Goal: Task Accomplishment & Management: Complete application form

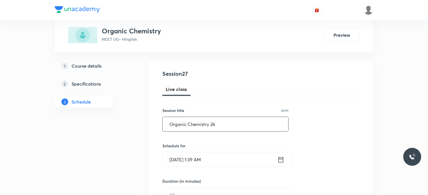
type input "Organic Chemistry 26"
click at [236, 163] on input "Sep 5, 2025, 1:39 AM" at bounding box center [220, 159] width 115 height 14
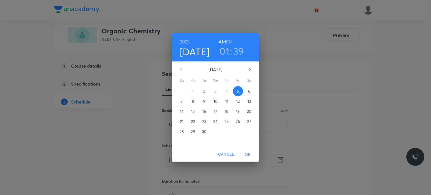
click at [227, 52] on h3 "01" at bounding box center [224, 51] width 10 height 12
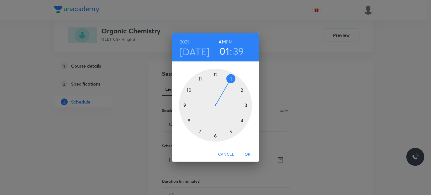
click at [191, 117] on div at bounding box center [215, 105] width 73 height 73
click at [215, 75] on div at bounding box center [215, 105] width 73 height 73
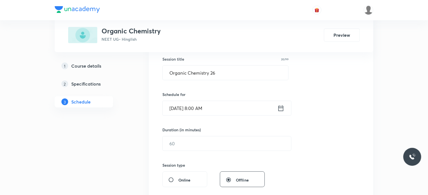
scroll to position [103, 0]
click at [192, 141] on input "text" at bounding box center [227, 143] width 128 height 14
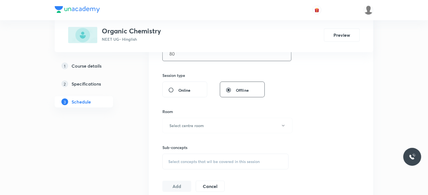
scroll to position [193, 0]
type input "80"
click at [187, 133] on div "Sub-concepts Select concepts that wil be covered in this session" at bounding box center [225, 151] width 126 height 36
click at [182, 120] on button "Select centre room" at bounding box center [227, 124] width 130 height 15
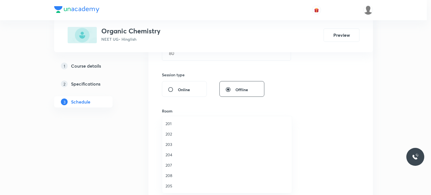
click at [185, 154] on span "204" at bounding box center [227, 155] width 123 height 6
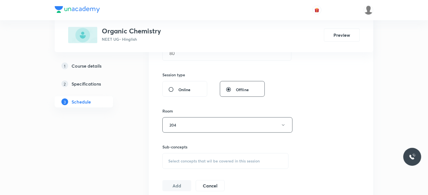
click at [212, 160] on span "Select concepts that wil be covered in this session" at bounding box center [213, 161] width 91 height 4
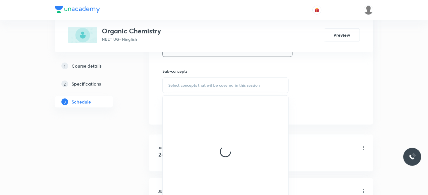
scroll to position [271, 0]
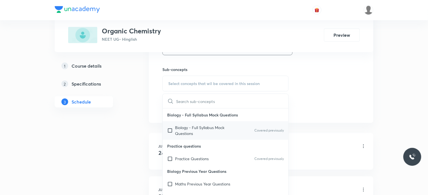
click at [231, 127] on p "Biology - Full Syllabus Mock Questions" at bounding box center [203, 131] width 57 height 12
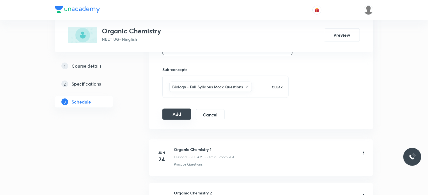
click at [171, 114] on button "Add" at bounding box center [176, 114] width 29 height 11
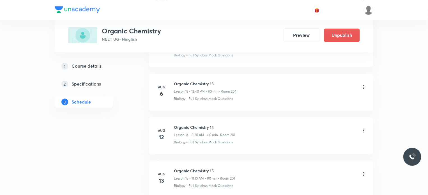
scroll to position [1168, 0]
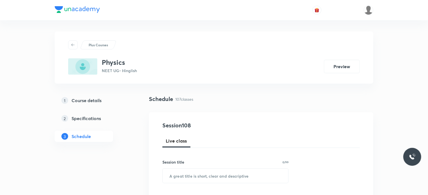
scroll to position [4895, 0]
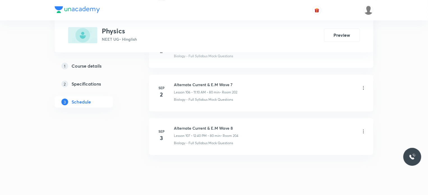
click at [194, 125] on h6 "Alternate Current & E.M Wave 8" at bounding box center [206, 128] width 65 height 6
copy h6 "Alternate Current & E.M Wave 8"
click at [194, 125] on h6 "Alternate Current & E.M Wave 8" at bounding box center [206, 128] width 65 height 6
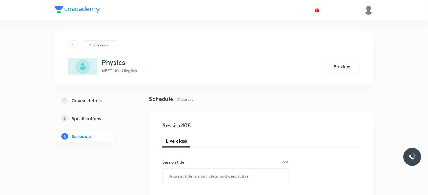
click at [268, 168] on div "Session title 0/99 ​" at bounding box center [225, 171] width 126 height 24
click at [268, 169] on input "text" at bounding box center [226, 176] width 126 height 14
paste input "Alternate Current & E.M Wave 8"
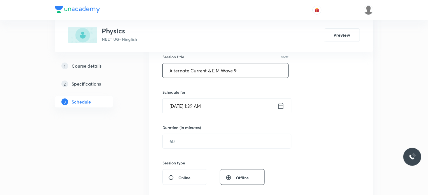
scroll to position [119, 0]
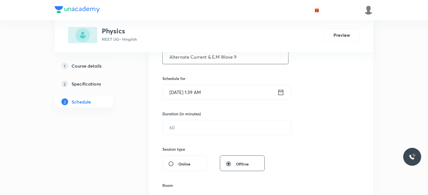
type input "Alternate Current & E.M Wave 9"
click at [218, 94] on input "Sep 5, 2025, 1:39 AM" at bounding box center [220, 92] width 115 height 14
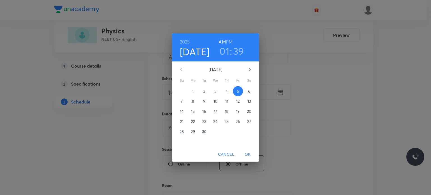
click at [226, 52] on h3 "01" at bounding box center [224, 51] width 10 height 12
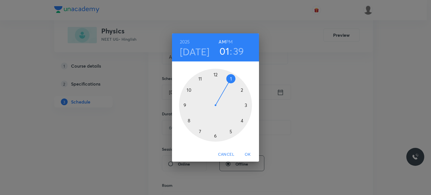
click at [192, 107] on div at bounding box center [215, 105] width 73 height 73
click at [217, 135] on div at bounding box center [215, 105] width 73 height 73
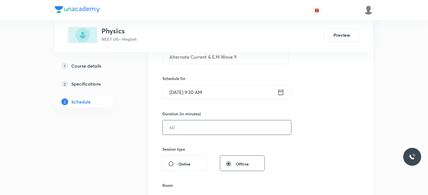
click at [199, 125] on input "text" at bounding box center [227, 127] width 128 height 14
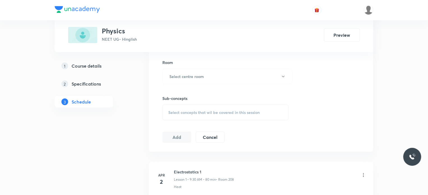
scroll to position [246, 0]
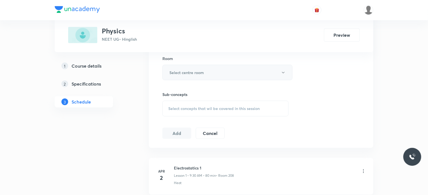
type input "80"
click at [183, 77] on button "Select centre room" at bounding box center [227, 72] width 130 height 15
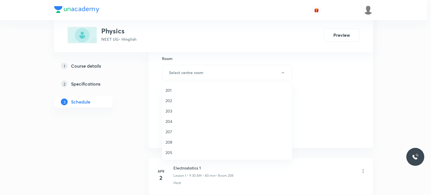
click at [184, 89] on span "201" at bounding box center [227, 90] width 123 height 6
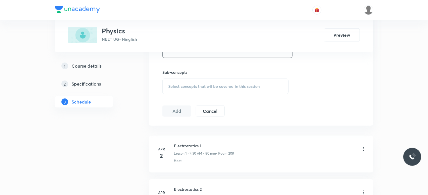
scroll to position [268, 0]
click at [238, 84] on span "Select concepts that wil be covered in this session" at bounding box center [213, 86] width 91 height 4
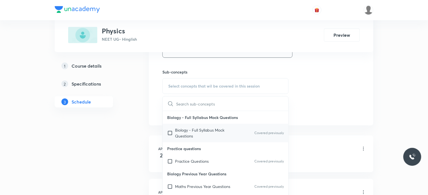
click at [220, 137] on p "Biology - Full Syllabus Mock Questions" at bounding box center [203, 133] width 57 height 12
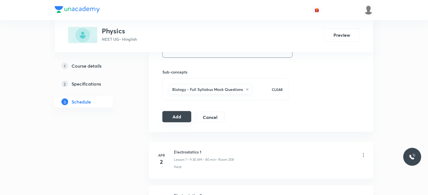
click at [172, 119] on button "Add" at bounding box center [176, 116] width 29 height 11
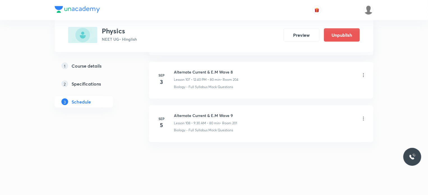
scroll to position [4623, 0]
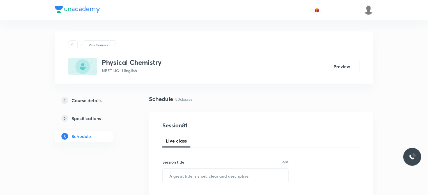
click at [250, 164] on div "Session title 0/99" at bounding box center [225, 162] width 126 height 6
click at [243, 169] on input "text" at bounding box center [226, 176] width 126 height 14
paste input "Chemical Bonding 8"
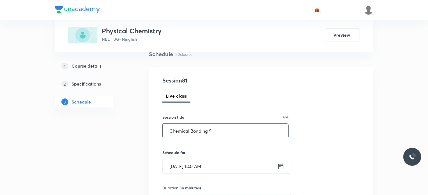
scroll to position [45, 0]
type input "Chemical Bonding 9"
click at [231, 164] on input "Sep 5, 2025, 1:40 AM" at bounding box center [220, 166] width 115 height 14
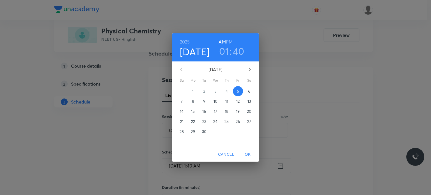
click at [223, 49] on h3 "01" at bounding box center [224, 51] width 10 height 12
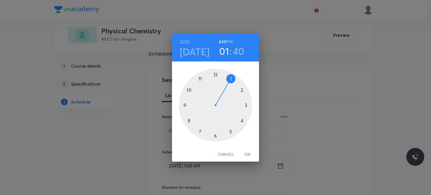
click at [193, 125] on div at bounding box center [215, 105] width 73 height 73
click at [215, 72] on div at bounding box center [215, 105] width 73 height 73
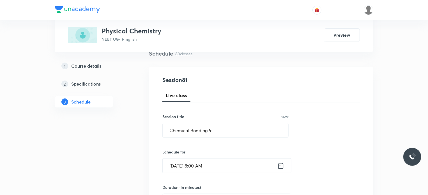
scroll to position [140, 0]
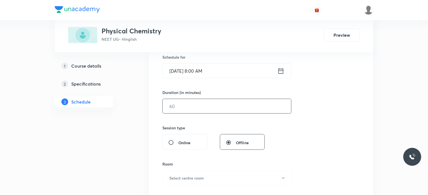
click at [187, 107] on input "text" at bounding box center [227, 106] width 128 height 14
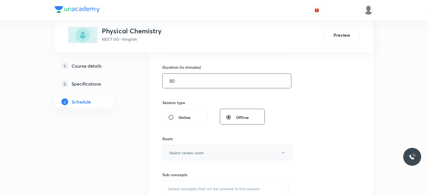
type input "80"
click at [187, 157] on button "Select centre room" at bounding box center [227, 152] width 130 height 15
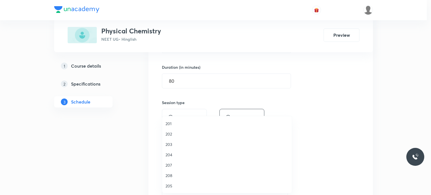
click at [175, 146] on span "203" at bounding box center [227, 144] width 123 height 6
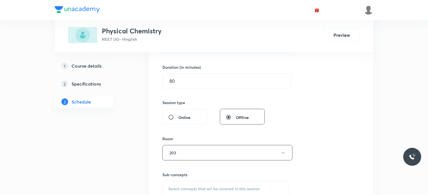
click at [205, 187] on span "Select concepts that wil be covered in this session" at bounding box center [213, 189] width 91 height 4
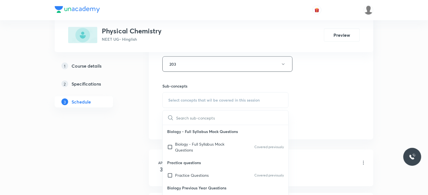
scroll to position [254, 0]
click at [201, 141] on p "Biology - Full Syllabus Mock Questions" at bounding box center [203, 147] width 57 height 12
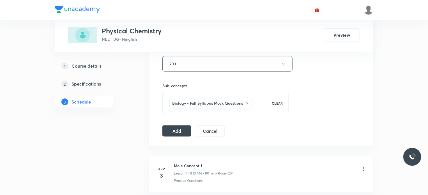
click at [181, 121] on div "Session 81 Live class Session title 18/99 Chemical Bonding 9 ​ Schedule for Sep…" at bounding box center [261, 2] width 198 height 270
click at [182, 141] on div "Session 81 Live class Session title 18/99 Chemical Bonding 9 ​ Schedule for Sep…" at bounding box center [261, 2] width 224 height 288
click at [179, 133] on button "Add" at bounding box center [176, 130] width 29 height 11
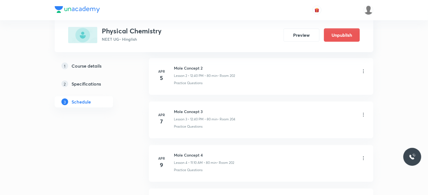
scroll to position [3510, 0]
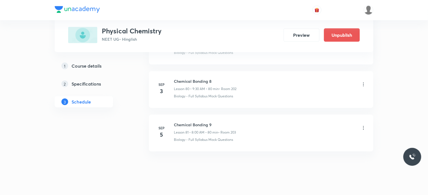
click at [202, 122] on h6 "Chemical Bonding 9" at bounding box center [205, 125] width 62 height 6
copy h6 "Chemical Bonding 9"
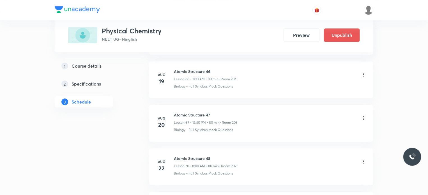
scroll to position [0, 0]
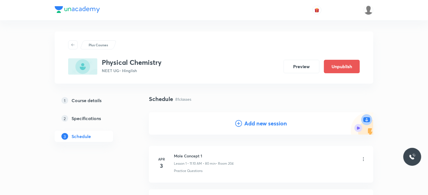
click at [278, 123] on h4 "Add new session" at bounding box center [265, 123] width 43 height 8
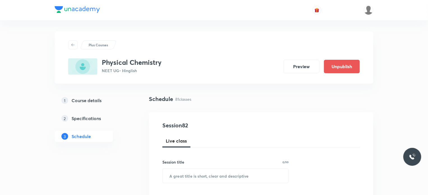
click at [188, 173] on input "text" at bounding box center [226, 176] width 126 height 14
paste input "Chemical Bonding 9"
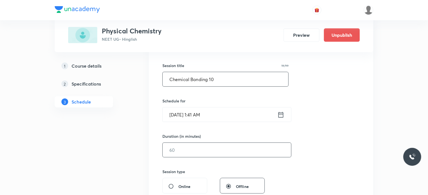
scroll to position [102, 0]
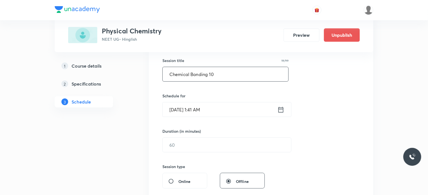
type input "Chemical Bonding 10"
click at [199, 119] on div "Session 82 Live class Session title 19/99 Chemical Bonding 10 ​ Schedule for Se…" at bounding box center [261, 151] width 198 height 263
click at [199, 103] on input "Sep 5, 2025, 1:41 AM" at bounding box center [220, 109] width 115 height 14
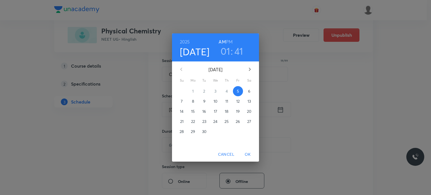
click at [226, 53] on h3 "01" at bounding box center [226, 51] width 10 height 12
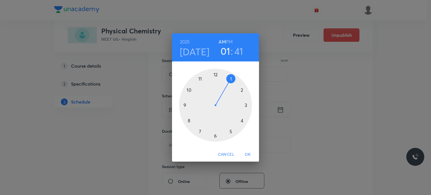
click at [187, 104] on div at bounding box center [215, 105] width 73 height 73
click at [216, 137] on div at bounding box center [215, 105] width 73 height 73
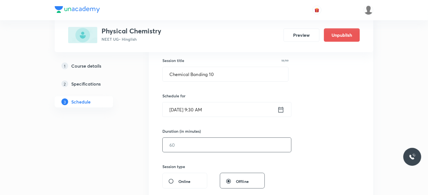
click at [201, 146] on input "text" at bounding box center [227, 145] width 128 height 14
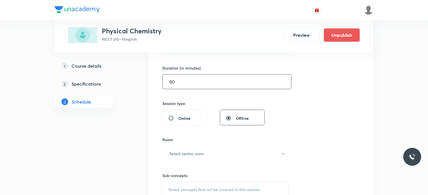
scroll to position [172, 0]
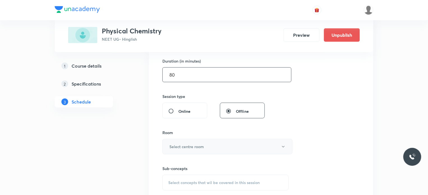
type input "80"
click at [199, 147] on h6 "Select centre room" at bounding box center [186, 147] width 35 height 6
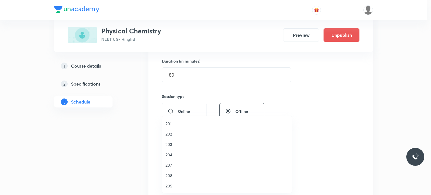
click at [173, 133] on span "202" at bounding box center [227, 134] width 123 height 6
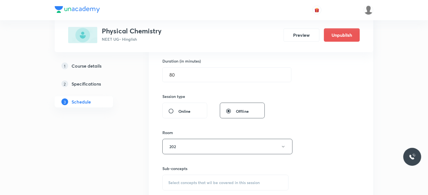
click at [222, 184] on span "Select concepts that wil be covered in this session" at bounding box center [213, 182] width 91 height 4
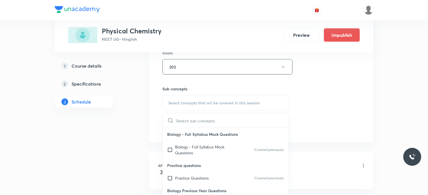
click at [235, 148] on div "Biology - Full Syllabus Mock Questions Covered previously" at bounding box center [226, 150] width 126 height 19
click at [338, 133] on div "Session 82 Live class Session title 19/99 Chemical Bonding 10 ​ Schedule for Se…" at bounding box center [261, 1] width 198 height 263
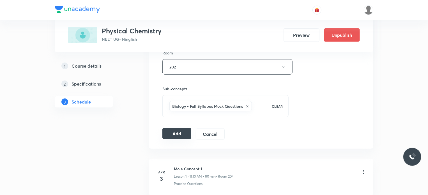
click at [176, 132] on button "Add" at bounding box center [176, 133] width 29 height 11
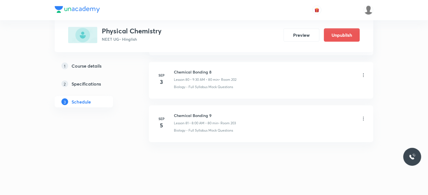
scroll to position [3510, 0]
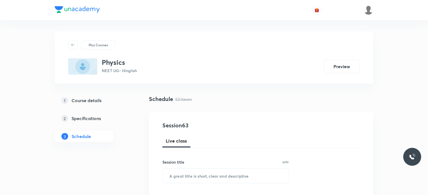
scroll to position [2943, 0]
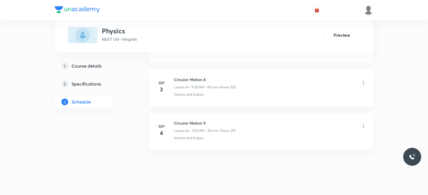
click at [192, 120] on h6 "Circular Motion 9" at bounding box center [204, 123] width 61 height 6
copy h6 "Circular Motion 9"
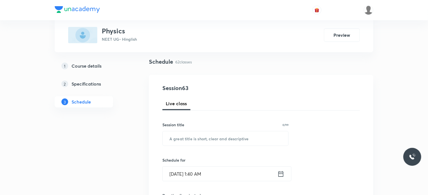
scroll to position [0, 0]
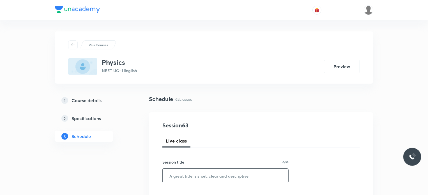
click at [223, 176] on input "text" at bounding box center [226, 176] width 126 height 14
paste input "Circular Motion 9"
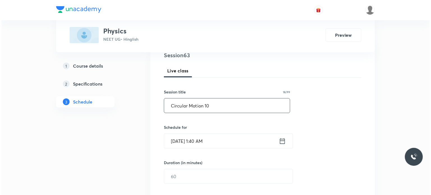
scroll to position [70, 0]
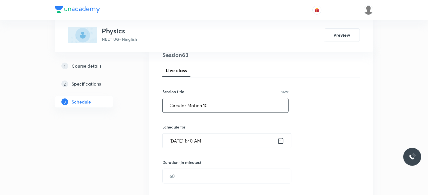
type input "Circular Motion 10"
click at [229, 141] on input "Sep 5, 2025, 1:40 AM" at bounding box center [220, 141] width 115 height 14
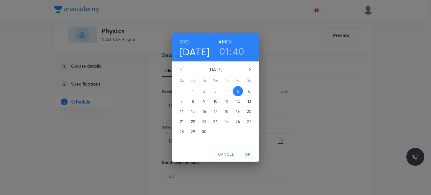
click at [224, 50] on h3 "01" at bounding box center [224, 51] width 10 height 12
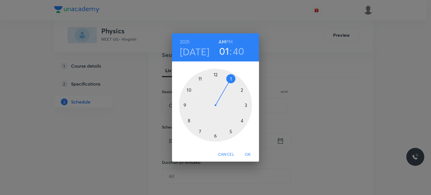
click at [193, 118] on div at bounding box center [215, 105] width 73 height 73
click at [217, 71] on div at bounding box center [215, 105] width 73 height 73
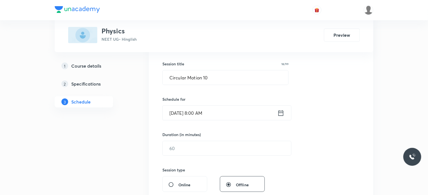
scroll to position [112, 0]
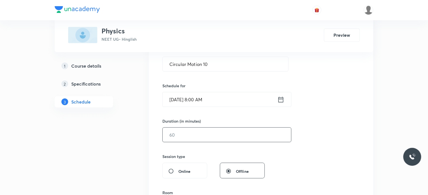
click at [191, 137] on input "text" at bounding box center [227, 135] width 128 height 14
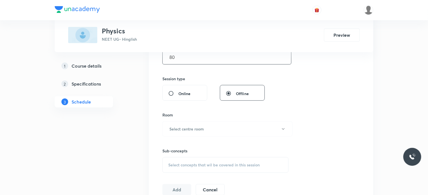
scroll to position [190, 0]
type input "80"
click at [185, 126] on h6 "Select centre room" at bounding box center [186, 128] width 35 height 6
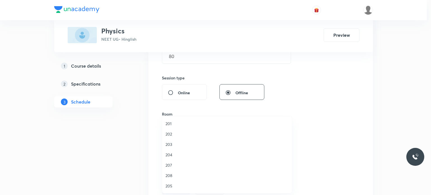
click at [189, 147] on span "203" at bounding box center [227, 144] width 123 height 6
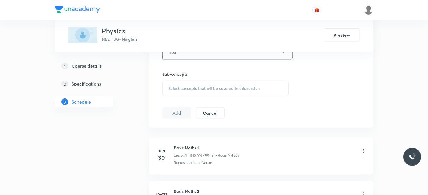
scroll to position [271, 0]
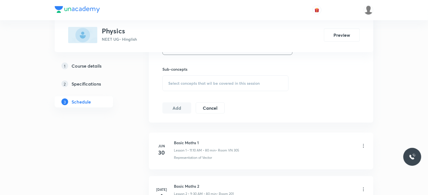
click at [227, 81] on span "Select concepts that wil be covered in this session" at bounding box center [213, 83] width 91 height 4
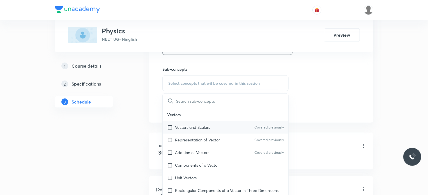
click at [219, 129] on div "Vectors and Scalars Covered previously" at bounding box center [226, 127] width 126 height 13
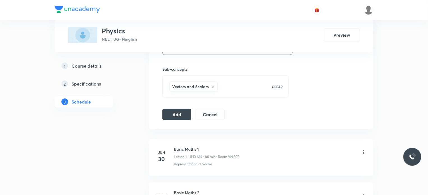
click at [182, 113] on button "Add" at bounding box center [176, 114] width 29 height 11
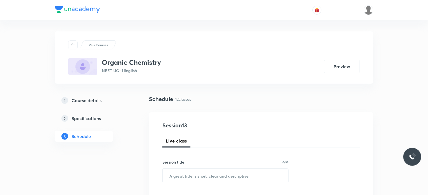
scroll to position [775, 0]
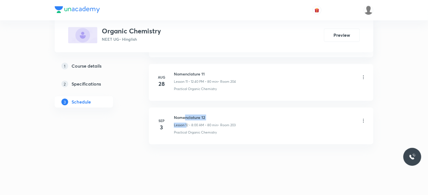
drag, startPoint x: 187, startPoint y: 120, endPoint x: 186, endPoint y: 110, distance: 9.6
click at [186, 110] on li "[DATE] Nomenclature 12 Lesson 12 • 8:00 AM • 80 min • Room 203 Practical Organi…" at bounding box center [261, 125] width 224 height 37
click at [186, 110] on li "Sep 3 Nomenclature 12 Lesson 12 • 8:00 AM • 80 min • Room 203 Practical Organic…" at bounding box center [261, 125] width 224 height 37
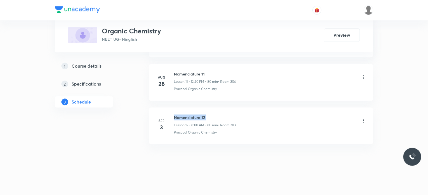
copy h6 "Nomenclature 12"
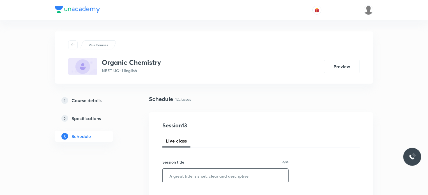
click at [188, 181] on input "text" at bounding box center [226, 176] width 126 height 14
paste input "Nomenclature 12"
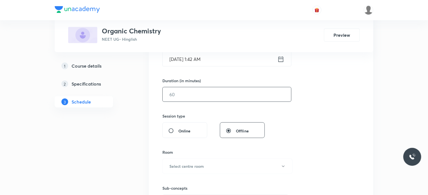
scroll to position [150, 0]
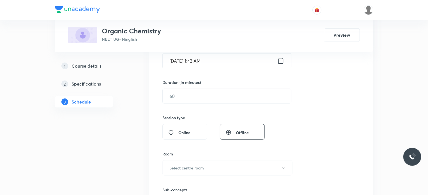
type input "Nomenclature 13"
click at [227, 42] on div "Organic Chemistry NEET UG • Hinglish Preview" at bounding box center [214, 35] width 292 height 16
click at [230, 65] on input "Sep 5, 2025, 1:42 AM" at bounding box center [220, 61] width 115 height 14
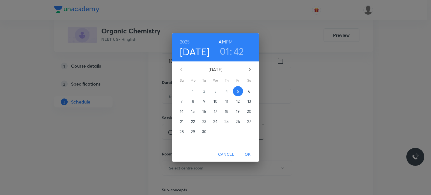
click at [226, 53] on h3 "01" at bounding box center [225, 51] width 10 height 12
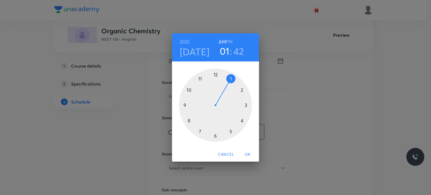
click at [188, 104] on div at bounding box center [215, 105] width 73 height 73
click at [215, 136] on div at bounding box center [215, 105] width 73 height 73
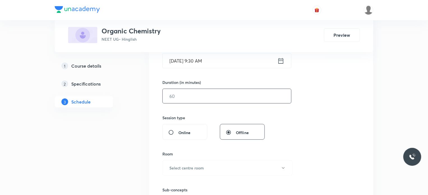
click at [196, 99] on input "text" at bounding box center [227, 96] width 128 height 14
type input "80"
click at [180, 167] on h6 "Select centre room" at bounding box center [186, 168] width 35 height 6
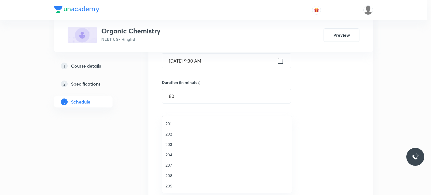
click at [169, 132] on span "202" at bounding box center [227, 134] width 123 height 6
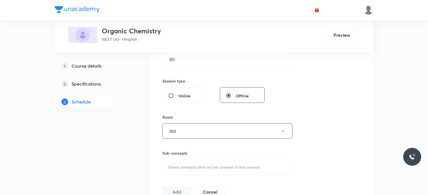
click at [194, 162] on div "Select concepts that wil be covered in this session" at bounding box center [225, 167] width 126 height 16
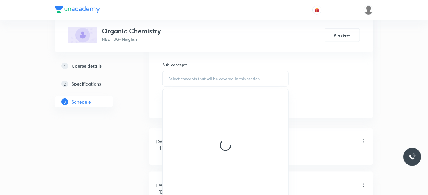
scroll to position [278, 0]
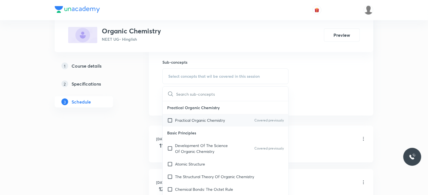
click at [228, 115] on div "Practical Organic Chemistry Covered previously" at bounding box center [226, 120] width 126 height 13
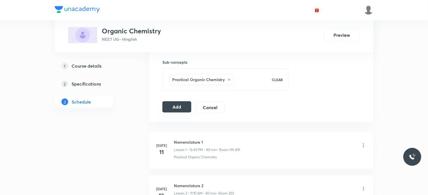
click at [182, 107] on button "Add" at bounding box center [176, 106] width 29 height 11
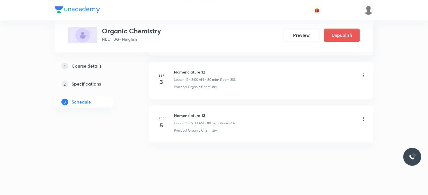
scroll to position [503, 0]
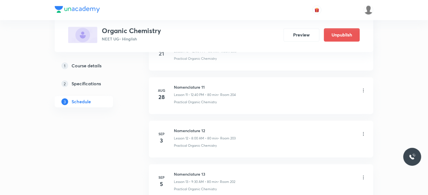
click at [80, 67] on h5 "Course details" at bounding box center [87, 66] width 30 height 7
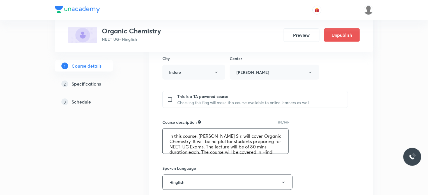
scroll to position [11, 0]
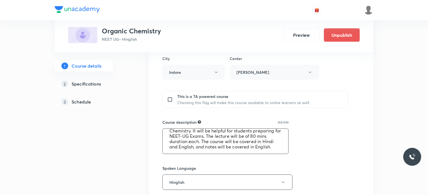
drag, startPoint x: 167, startPoint y: 133, endPoint x: 296, endPoint y: 157, distance: 130.9
click at [296, 157] on div "Course title 17/80 Organic Chemistry ​ Educator type Unacademy educator Course …" at bounding box center [261, 111] width 198 height 425
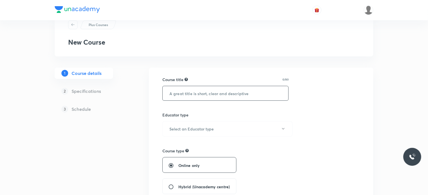
click at [202, 89] on input "text" at bounding box center [226, 93] width 126 height 14
click at [196, 96] on input "Physical CHemistry" at bounding box center [226, 93] width 126 height 14
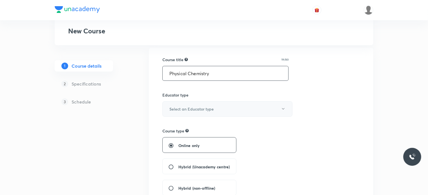
type input "Physical Chemistry"
click at [193, 108] on h6 "Select an Educator type" at bounding box center [191, 109] width 44 height 6
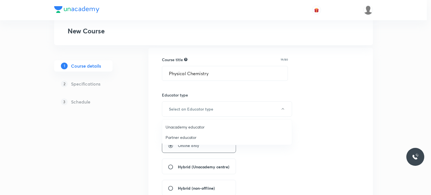
click at [196, 125] on span "Unacademy educator" at bounding box center [227, 127] width 123 height 6
radio input "false"
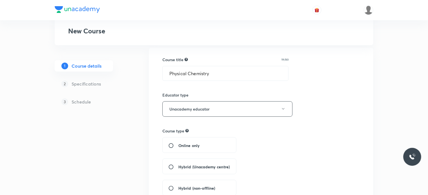
click at [175, 161] on div "Hybrid (Unacademy centre)" at bounding box center [199, 167] width 74 height 16
click at [178, 165] on input "Hybrid (Unacademy centre)" at bounding box center [173, 167] width 10 height 6
radio input "true"
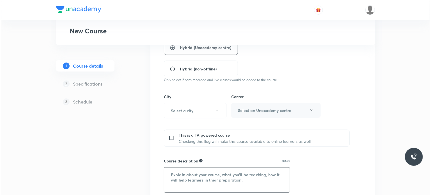
scroll to position [164, 0]
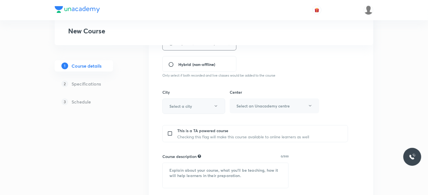
click at [193, 106] on button "Select a city" at bounding box center [193, 105] width 63 height 15
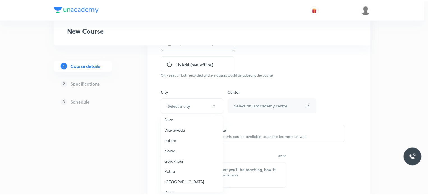
scroll to position [407, 0]
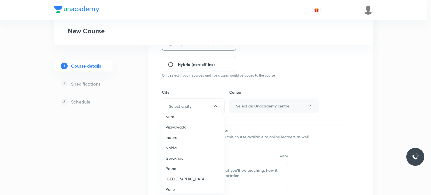
click at [174, 134] on span "Indore" at bounding box center [194, 137] width 56 height 6
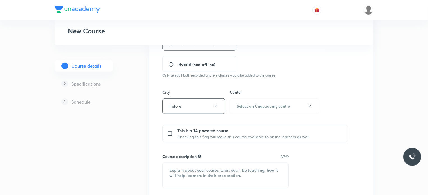
click at [277, 95] on div "Center Select an Unacademy centre" at bounding box center [274, 101] width 89 height 25
click at [268, 107] on h6 "Select an Unacademy centre" at bounding box center [263, 106] width 53 height 6
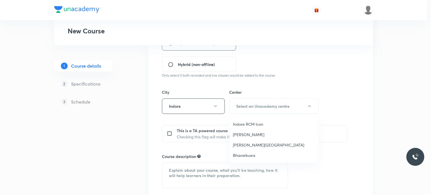
click at [252, 127] on span "Indore RCM Icon" at bounding box center [274, 124] width 82 height 6
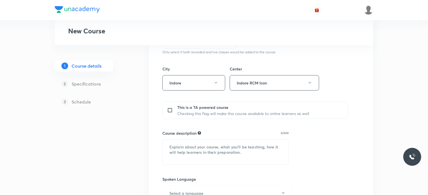
scroll to position [189, 0]
click at [200, 143] on textarea at bounding box center [226, 150] width 126 height 25
paste textarea "In this course, [PERSON_NAME] Sir, will cover Organic Chemistry. It will be hel…"
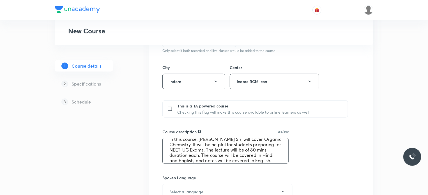
scroll to position [0, 0]
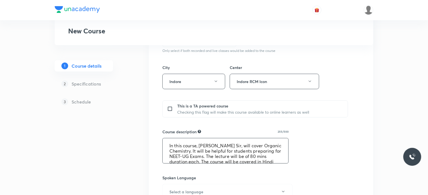
click at [200, 146] on textarea "In this course, Amit Yadav Sir, will cover Organic Chemistry. It will be helpfu…" at bounding box center [226, 150] width 126 height 25
drag, startPoint x: 200, startPoint y: 146, endPoint x: 213, endPoint y: 148, distance: 12.4
click at [213, 148] on textarea "In this course, Amit Yadav Sir, will cover Organic Chemistry. It will be helpfu…" at bounding box center [226, 150] width 126 height 25
click at [204, 147] on textarea "In this course, Spurabh Singh Sir, will cover Organic Chemistry. It will be hel…" at bounding box center [226, 150] width 126 height 25
click at [230, 146] on textarea "In this course, Sourabh Singh Sir, will cover Organic Chemistry. It will be hel…" at bounding box center [226, 150] width 126 height 25
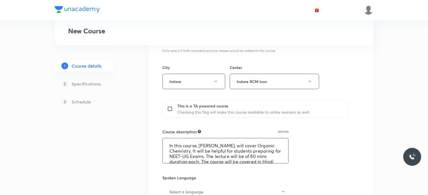
drag, startPoint x: 178, startPoint y: 151, endPoint x: 173, endPoint y: 150, distance: 4.8
click at [173, 150] on textarea "In this course, Sourabh Singh Gour Sir, will cover Organic Chemistry. It will b…" at bounding box center [226, 150] width 126 height 25
click at [214, 156] on textarea "In this course, Sourabh Singh Gour Sir, will cover Physical Chemistry. It will …" at bounding box center [226, 150] width 126 height 25
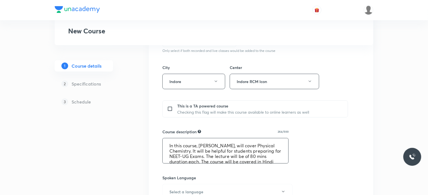
drag, startPoint x: 214, startPoint y: 156, endPoint x: 202, endPoint y: 155, distance: 12.1
click at [202, 155] on textarea "In this course, Sourabh Singh Gour Sir, will cover Physical Chemistry. It will …" at bounding box center [226, 150] width 126 height 25
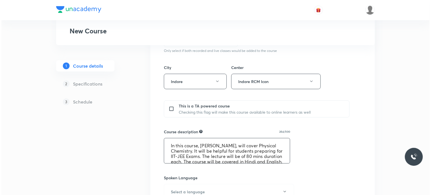
scroll to position [16, 0]
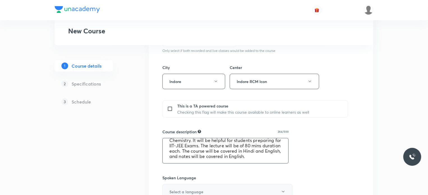
type textarea "In this course, Sourabh Singh Gour Sir, will cover Physical Chemistry. It will …"
click at [197, 185] on button "Select a language" at bounding box center [227, 191] width 130 height 15
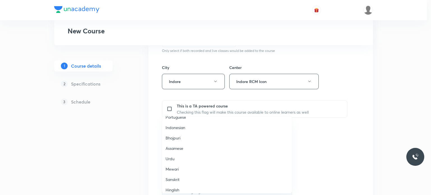
scroll to position [166, 0]
click at [183, 192] on ul "English Hindi Punjabi Kannada Spanish French Tamil Telugu Malayalam Marathi Ben…" at bounding box center [229, 71] width 134 height 243
click at [182, 184] on span "Hinglish" at bounding box center [227, 186] width 123 height 6
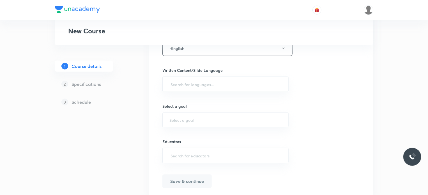
scroll to position [332, 0]
click at [197, 88] on input "text" at bounding box center [225, 84] width 112 height 10
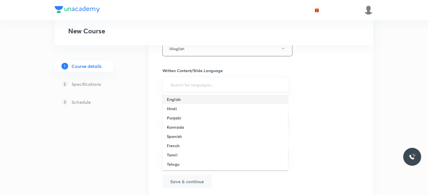
click at [180, 101] on h6 "English" at bounding box center [174, 100] width 14 height 6
click at [189, 126] on div "​" at bounding box center [225, 121] width 126 height 15
click at [174, 122] on input "text" at bounding box center [225, 121] width 112 height 5
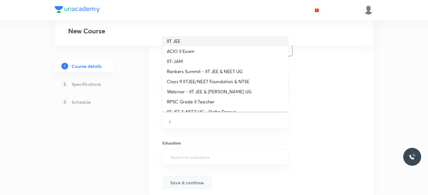
click at [175, 42] on li "IIT JEE" at bounding box center [225, 41] width 126 height 10
type input "IIT JEE"
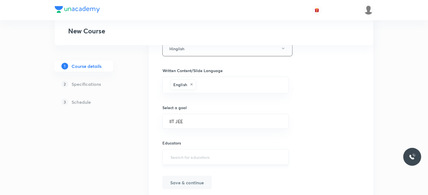
click at [190, 157] on input "text" at bounding box center [225, 157] width 112 height 10
paste input "ss.gour-58"
type input "ss.gour-58"
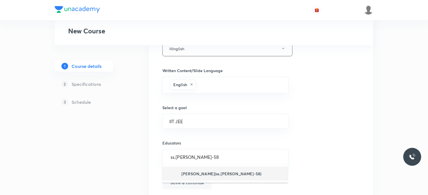
click at [192, 167] on li "Sourabh Singh Gour(ss.gour-58)" at bounding box center [225, 174] width 126 height 14
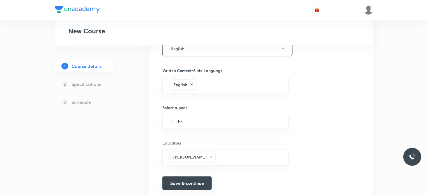
click at [194, 177] on button "Save & continue" at bounding box center [186, 182] width 49 height 13
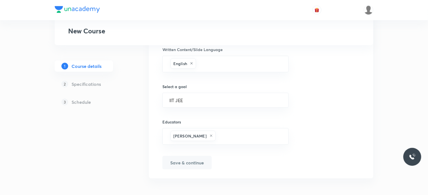
type input "Physical Chemistry"
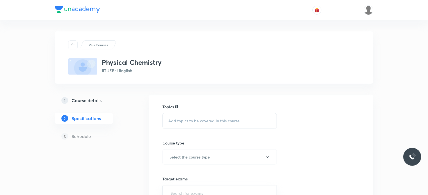
click at [184, 119] on span "Add topics to be covered in this course" at bounding box center [203, 121] width 71 height 4
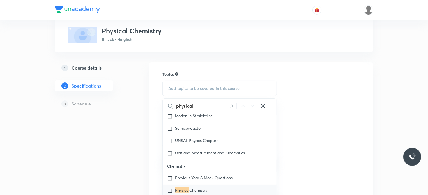
scroll to position [518, 0]
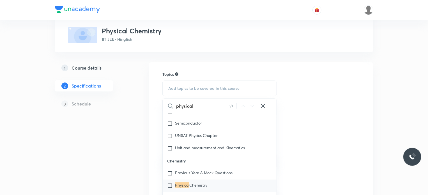
type input "physical"
click at [198, 184] on span "Chemistry" at bounding box center [198, 184] width 18 height 5
checkbox input "true"
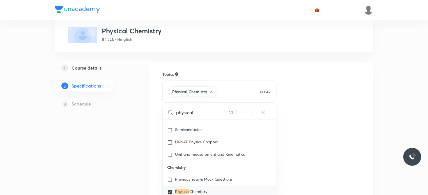
click at [299, 158] on div "Topics Physical Chemistry CLEAR physical 1 / 1 ​ Physics Previous Year & Mock Q…" at bounding box center [261, 185] width 198 height 228
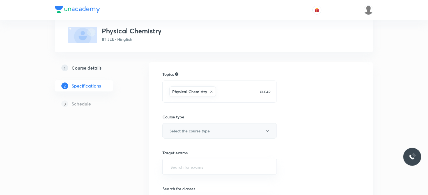
click at [172, 130] on h6 "Select the course type" at bounding box center [189, 131] width 40 height 6
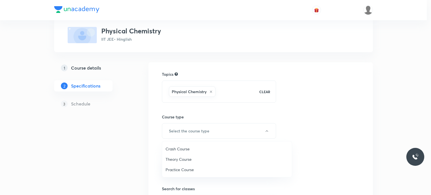
click at [184, 158] on span "Theory Course" at bounding box center [227, 159] width 123 height 6
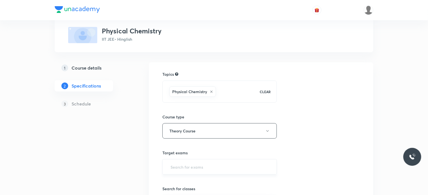
click at [189, 164] on input "text" at bounding box center [219, 167] width 100 height 10
click at [191, 162] on input "text" at bounding box center [219, 167] width 100 height 10
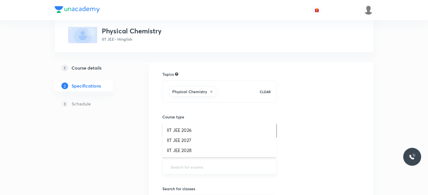
click at [191, 162] on input "text" at bounding box center [219, 167] width 100 height 10
click at [190, 141] on li "IIT JEE 2027" at bounding box center [219, 140] width 114 height 10
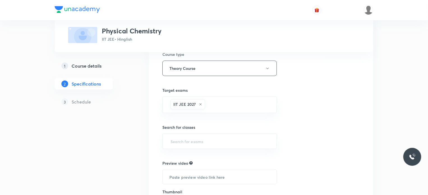
scroll to position [123, 0]
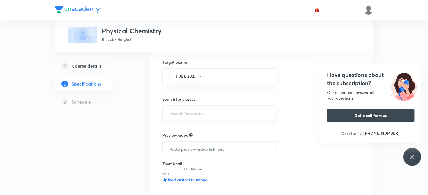
click at [175, 111] on input "text" at bounding box center [219, 113] width 100 height 10
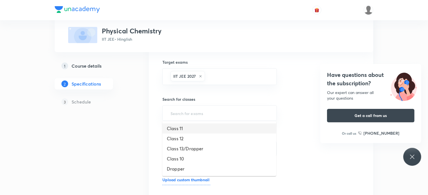
click at [178, 127] on li "Class 11" at bounding box center [219, 128] width 114 height 10
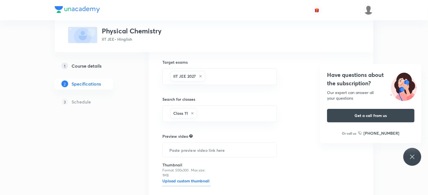
scroll to position [157, 0]
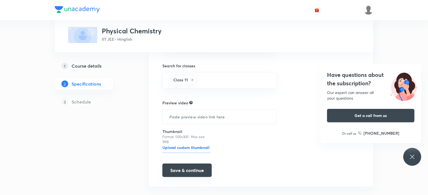
click at [196, 171] on button "Save & continue" at bounding box center [186, 170] width 49 height 13
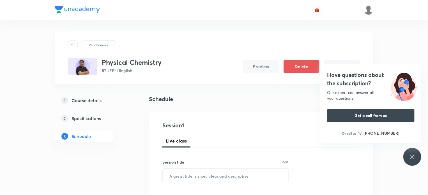
click at [192, 165] on div "Session title 0/99 ​" at bounding box center [225, 171] width 126 height 24
click at [191, 167] on div "Session title 0/99 ​" at bounding box center [225, 171] width 126 height 24
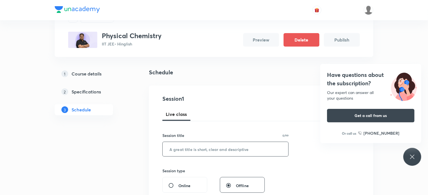
scroll to position [27, 0]
click at [193, 150] on input "text" at bounding box center [226, 149] width 126 height 14
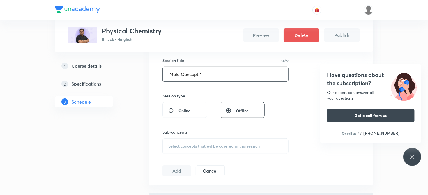
scroll to position [107, 0]
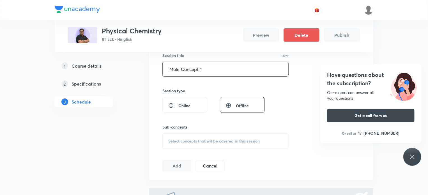
type input "Mole Concept 1"
click at [194, 140] on span "Select concepts that wil be covered in this session" at bounding box center [213, 141] width 91 height 4
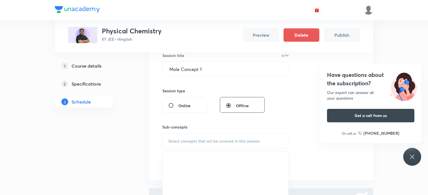
click at [178, 139] on span "Select concepts that wil be covered in this session" at bounding box center [213, 141] width 91 height 4
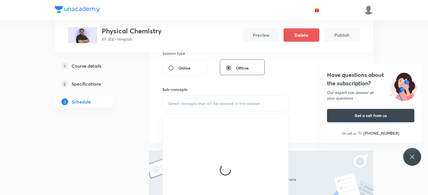
scroll to position [145, 0]
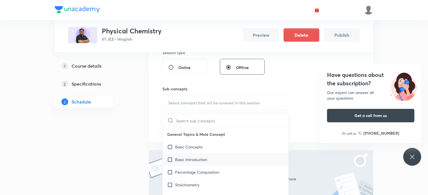
click at [198, 153] on div "Basic Introduction" at bounding box center [226, 159] width 126 height 13
checkbox input "true"
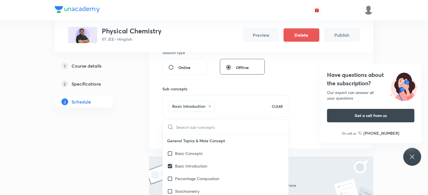
click at [155, 136] on div "Session 1 Live class Session title 14/99 Mole Concept 1 ​ Session type Online O…" at bounding box center [261, 57] width 224 height 181
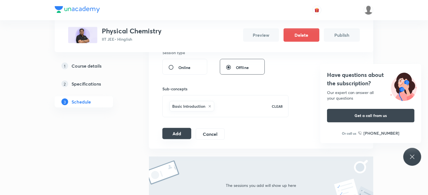
click at [178, 136] on button "Add" at bounding box center [176, 133] width 29 height 11
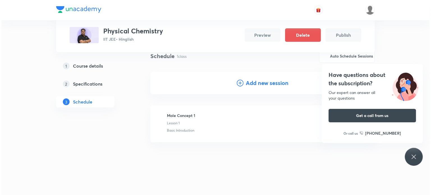
scroll to position [39, 0]
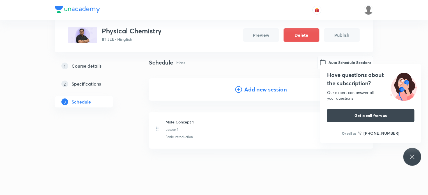
click at [406, 161] on div "Have questions about the subscription? Our expert can answer all your questions…" at bounding box center [412, 157] width 18 height 18
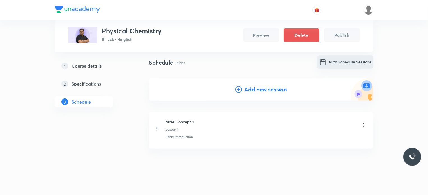
click at [329, 63] on button "Auto Schedule Sessions" at bounding box center [346, 61] width 56 height 13
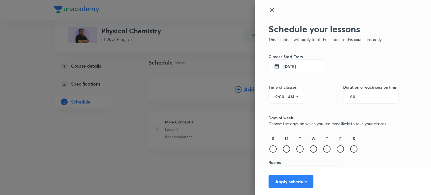
click at [279, 98] on input "00" at bounding box center [282, 97] width 7 height 4
type input "50"
click at [350, 96] on input "60" at bounding box center [355, 97] width 11 height 4
type input "80"
click at [338, 150] on div at bounding box center [340, 148] width 7 height 7
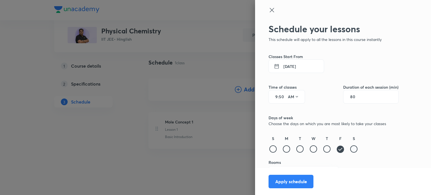
click at [352, 149] on div at bounding box center [353, 148] width 7 height 7
click at [283, 150] on div at bounding box center [286, 148] width 7 height 7
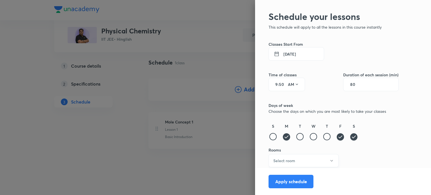
scroll to position [12, 0]
click at [295, 161] on button "Select room" at bounding box center [303, 160] width 70 height 13
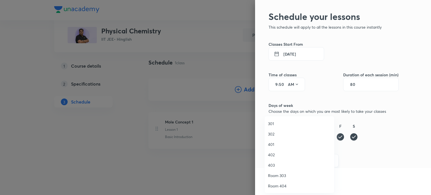
scroll to position [62, 0]
click at [272, 136] on span "Room 303" at bounding box center [299, 134] width 63 height 6
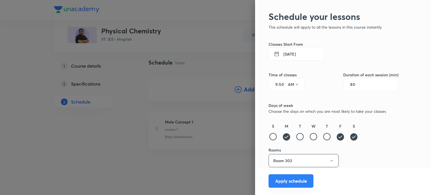
click at [293, 176] on button "Apply schedule" at bounding box center [290, 180] width 45 height 13
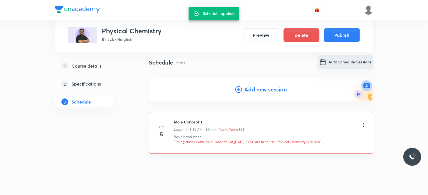
click at [344, 65] on button "Auto Schedule Sessions" at bounding box center [346, 61] width 56 height 13
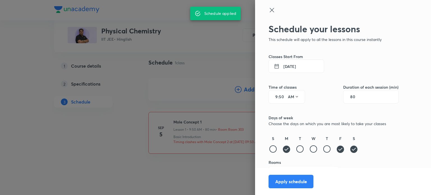
scroll to position [12, 0]
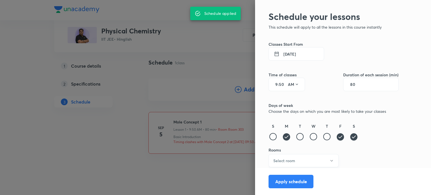
click at [294, 162] on button "Select room" at bounding box center [303, 160] width 70 height 13
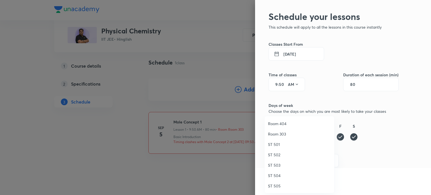
scroll to position [53, 0]
click at [283, 131] on span "Room 404" at bounding box center [299, 133] width 63 height 6
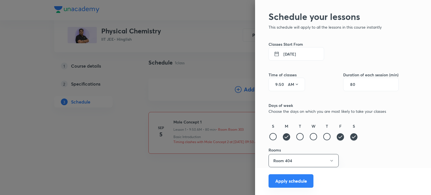
click at [285, 178] on button "Apply schedule" at bounding box center [290, 180] width 45 height 13
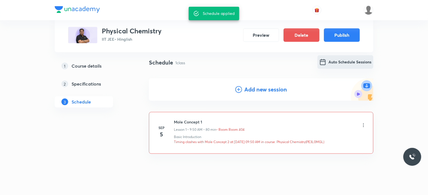
click at [360, 63] on button "Auto Schedule Sessions" at bounding box center [346, 61] width 56 height 13
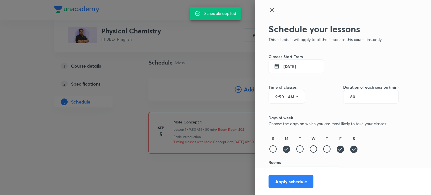
scroll to position [12, 0]
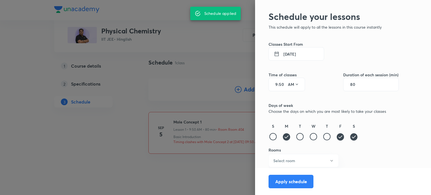
click at [299, 152] on h6 "Rooms" at bounding box center [333, 150] width 130 height 6
click at [301, 158] on button "Select room" at bounding box center [303, 160] width 70 height 13
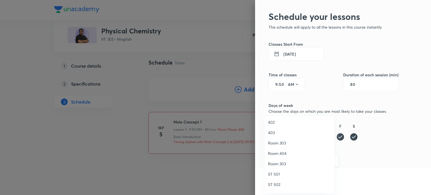
scroll to position [0, 0]
click at [269, 123] on span "301" at bounding box center [299, 124] width 63 height 6
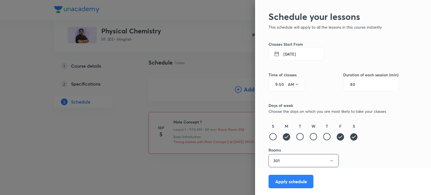
click at [295, 139] on div "T" at bounding box center [299, 132] width 9 height 18
click at [290, 159] on button "301" at bounding box center [303, 160] width 70 height 13
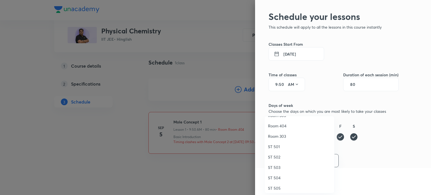
scroll to position [62, 0]
click at [278, 143] on span "ST 501" at bounding box center [299, 144] width 63 height 6
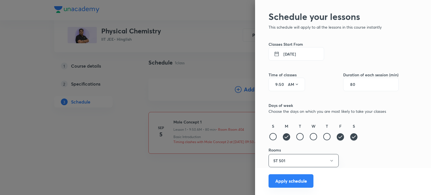
click at [293, 180] on button "Apply schedule" at bounding box center [290, 180] width 45 height 13
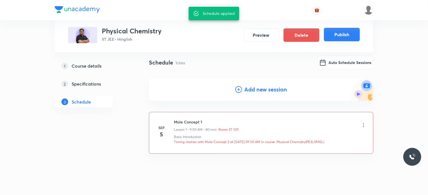
click at [342, 37] on button "Publish" at bounding box center [342, 34] width 36 height 13
click at [339, 61] on button "Auto Schedule Sessions" at bounding box center [346, 61] width 56 height 13
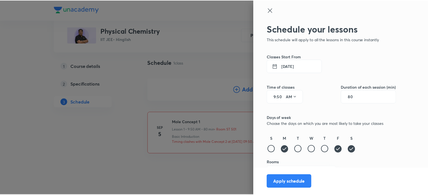
scroll to position [12, 0]
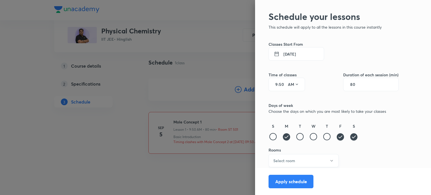
click at [279, 159] on h6 "Select room" at bounding box center [284, 161] width 22 height 6
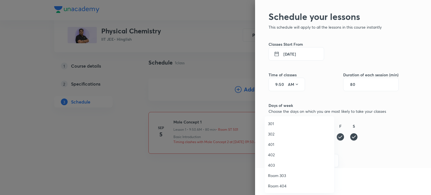
click at [274, 166] on span "403" at bounding box center [299, 165] width 63 height 6
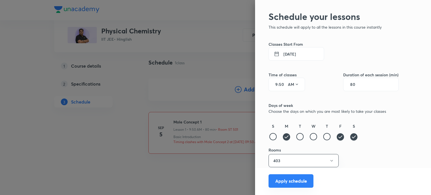
click at [281, 183] on button "Apply schedule" at bounding box center [290, 180] width 45 height 13
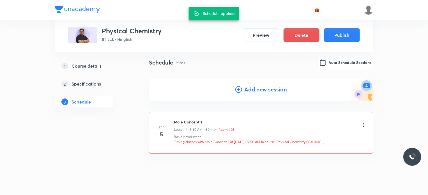
click at [325, 141] on p "Timing clashes with Mole Concept 2 at 05 Sep 2025 09:50 AM in course: Physical …" at bounding box center [270, 141] width 192 height 5
copy p "PE3L0MGL"
